Goal: Book appointment/travel/reservation

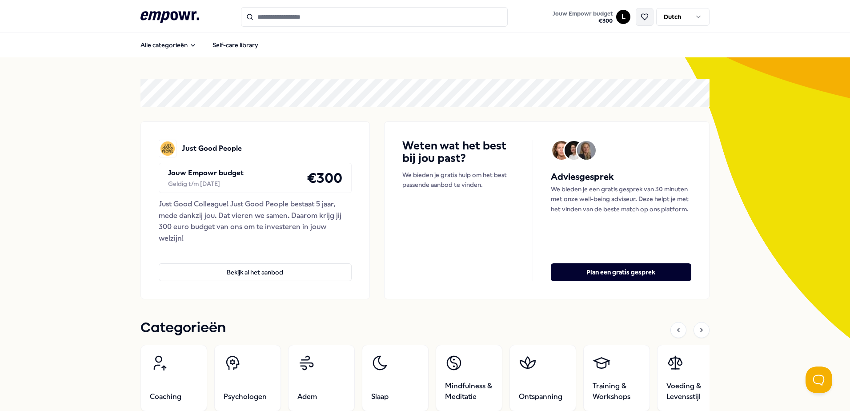
click at [643, 12] on button at bounding box center [644, 17] width 18 height 18
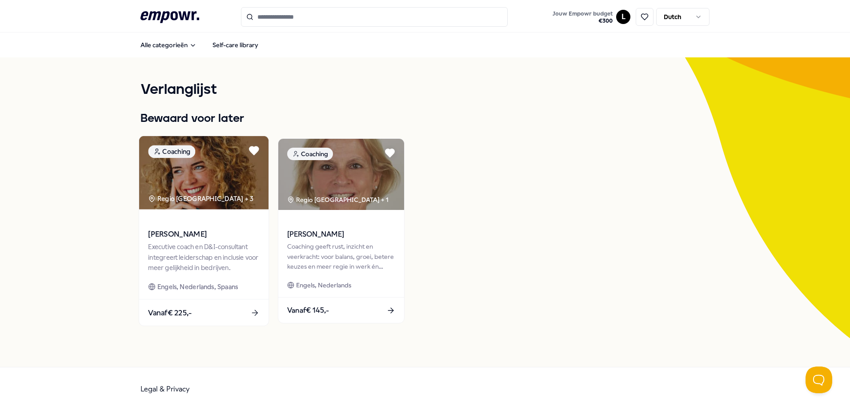
click at [220, 245] on div "Executive coach en D&I-consultant integreert leiderschap en inclusie voor meer …" at bounding box center [203, 257] width 111 height 31
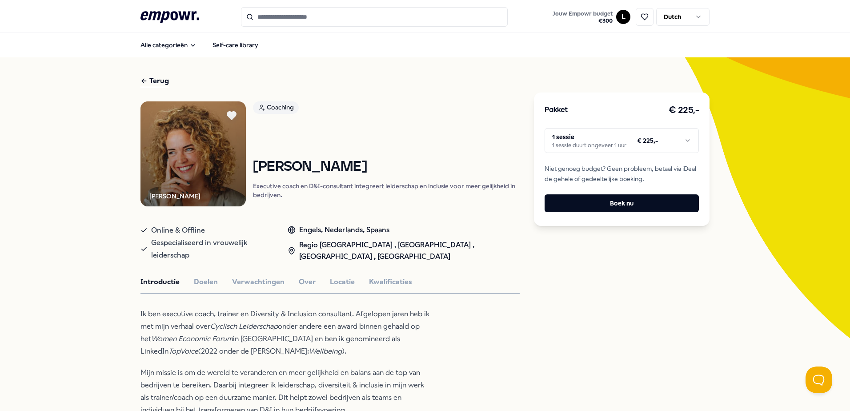
scroll to position [44, 0]
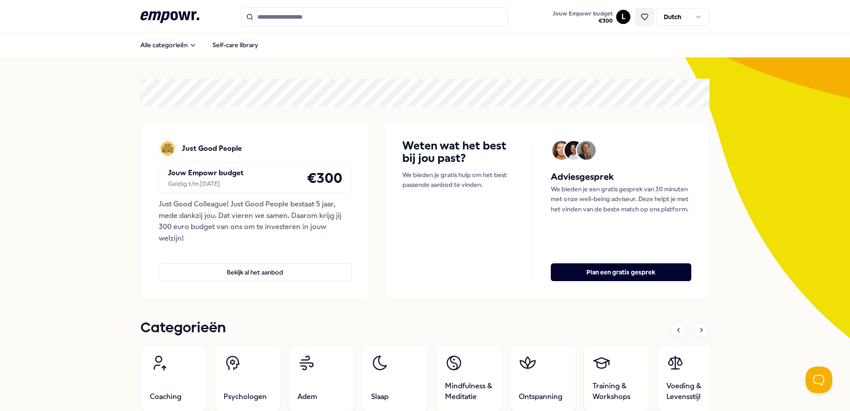
click at [640, 17] on icon at bounding box center [644, 17] width 8 height 8
click at [238, 44] on link "Self-care library" at bounding box center [235, 45] width 60 height 18
click at [614, 272] on button "Plan een gratis gesprek" at bounding box center [621, 272] width 140 height 18
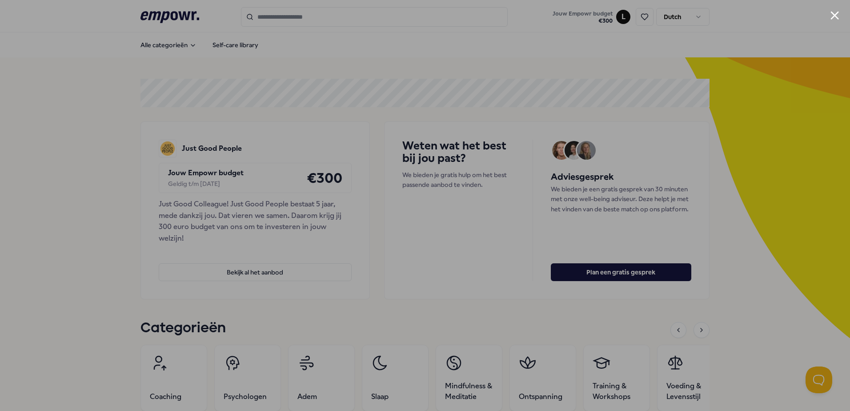
click at [92, 43] on div at bounding box center [425, 205] width 850 height 411
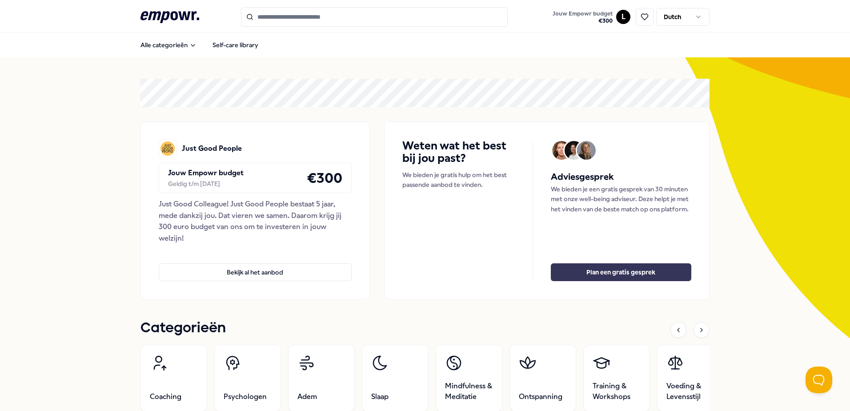
click at [615, 275] on button "Plan een gratis gesprek" at bounding box center [621, 272] width 140 height 18
